Goal: Information Seeking & Learning: Compare options

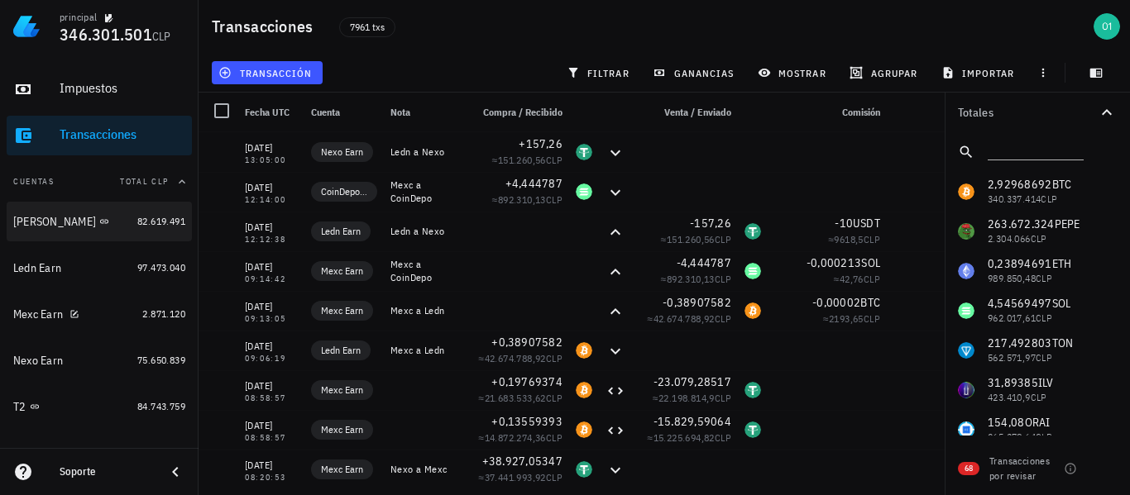
scroll to position [165, 0]
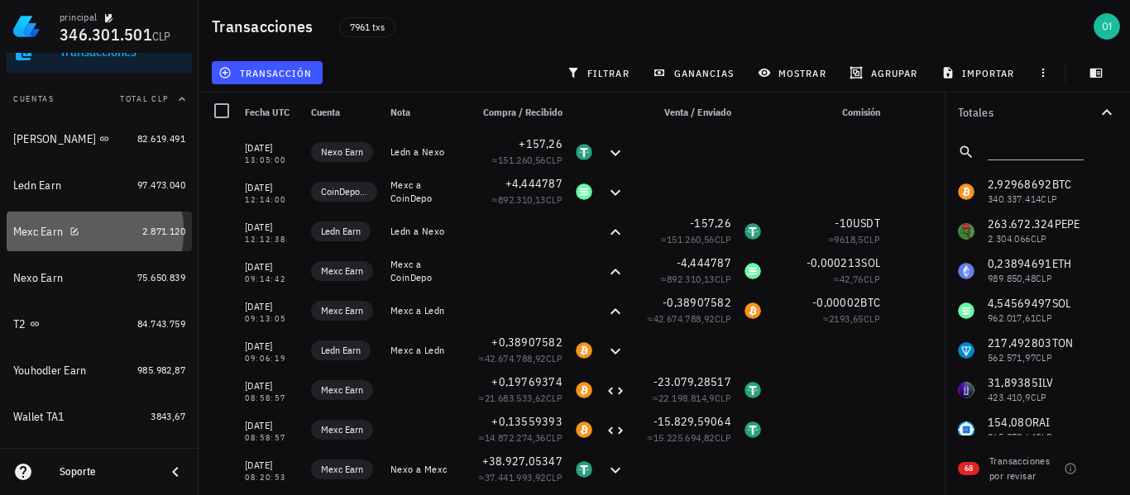
click at [27, 235] on div "Mexc Earn" at bounding box center [38, 232] width 50 height 14
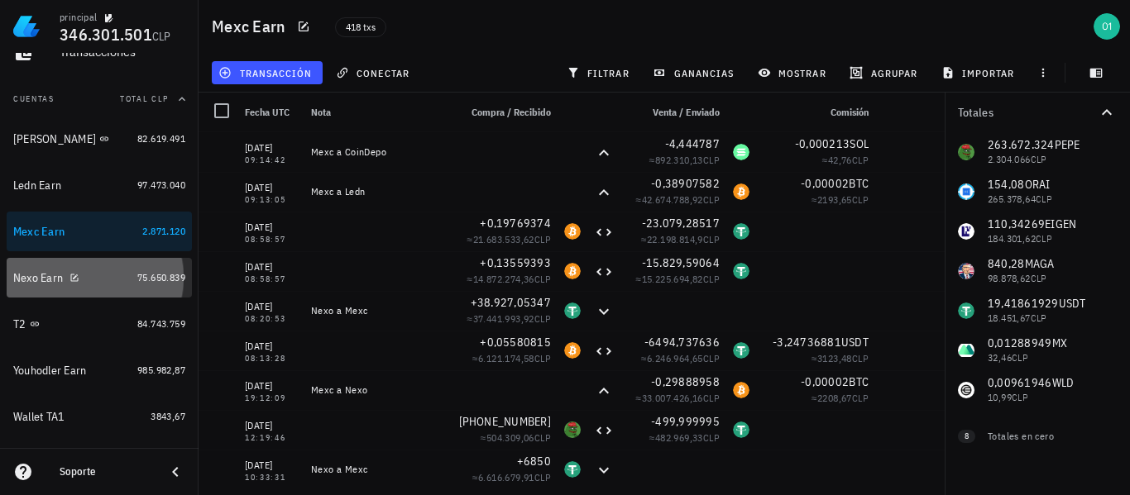
click at [21, 280] on div "Nexo Earn" at bounding box center [38, 278] width 50 height 14
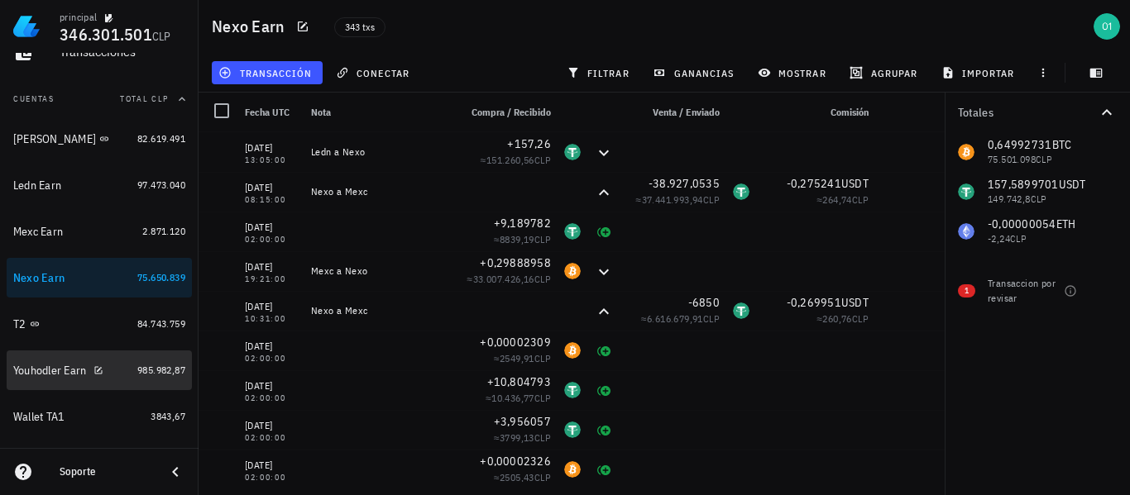
click at [45, 370] on div "Youhodler Earn" at bounding box center [50, 371] width 74 height 14
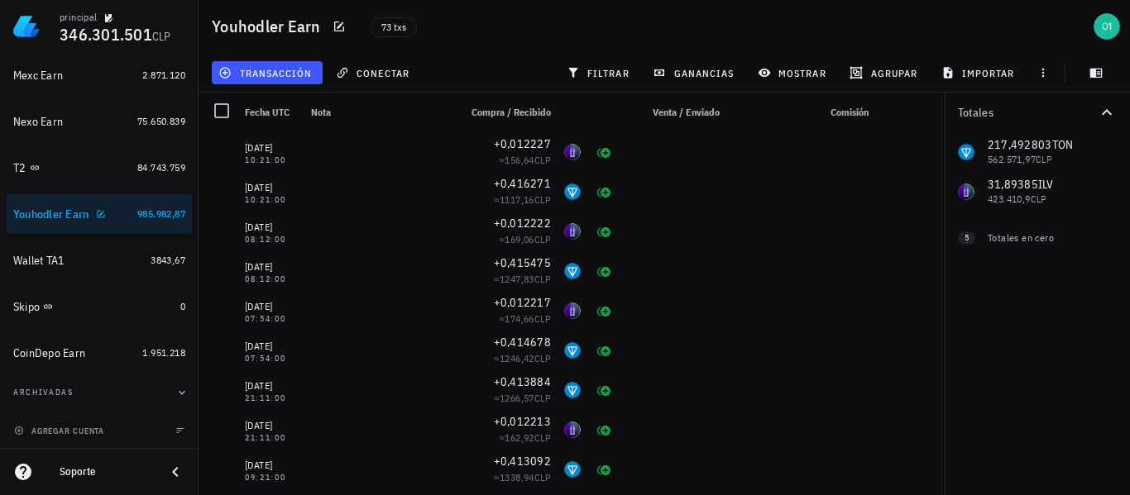
scroll to position [323, 0]
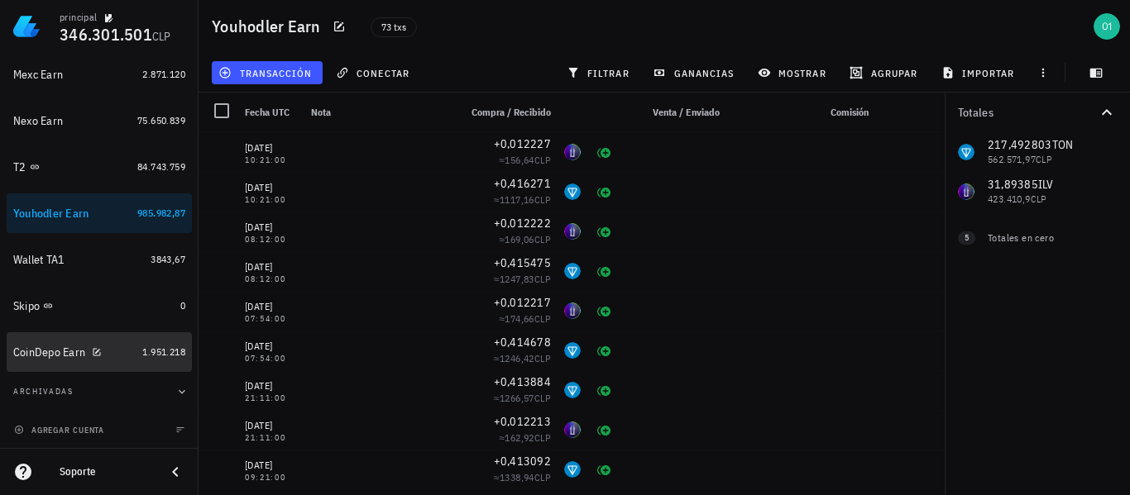
click at [47, 342] on div "CoinDepo Earn" at bounding box center [74, 353] width 122 height 36
